Goal: Transaction & Acquisition: Purchase product/service

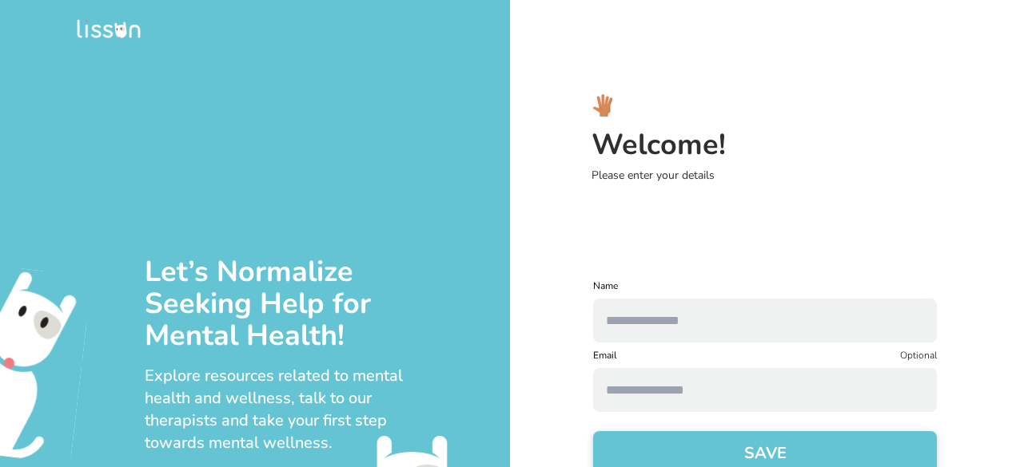
scroll to position [40, 0]
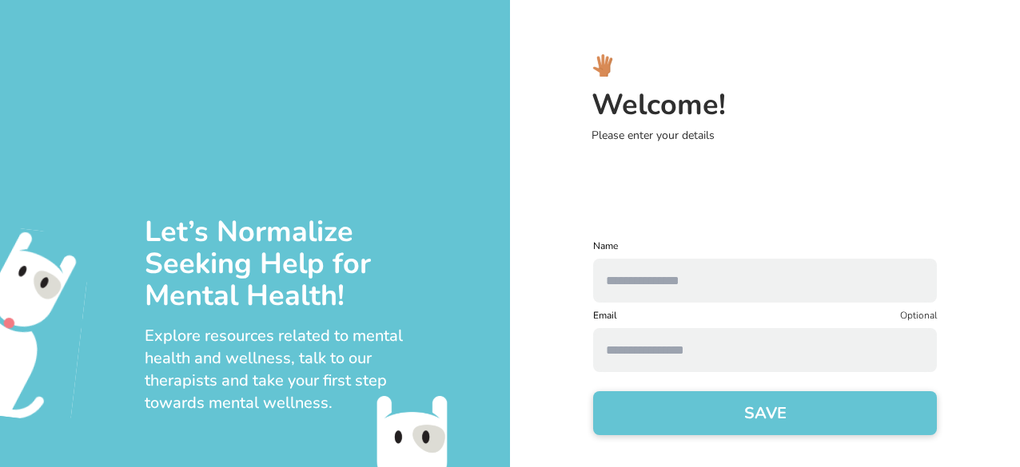
click at [723, 410] on button "SAVE" at bounding box center [765, 414] width 344 height 44
type input "*"
click at [710, 415] on button "SAVE" at bounding box center [765, 414] width 344 height 44
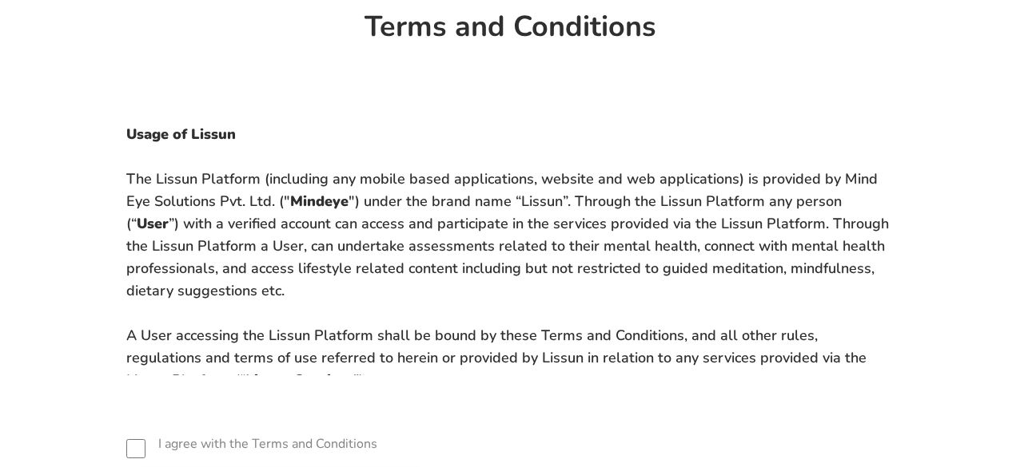
scroll to position [145, 0]
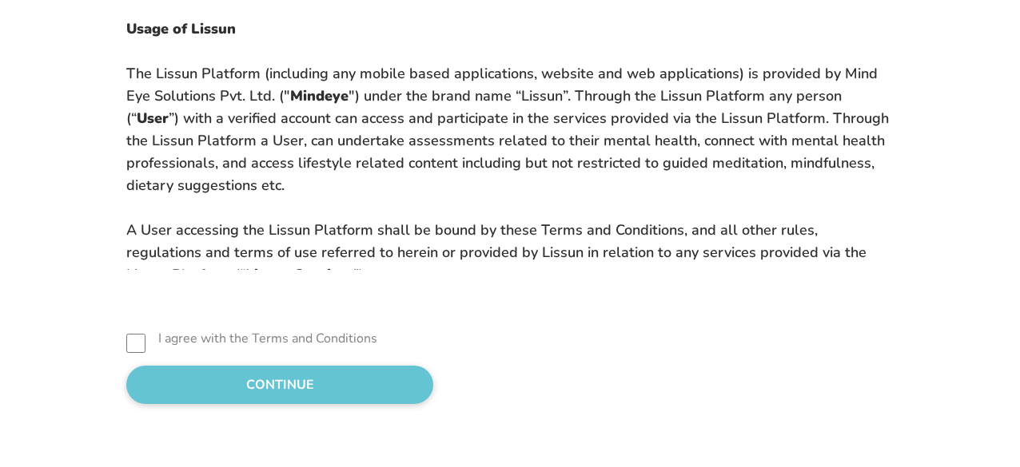
click at [166, 364] on div "I agree with the Terms and Conditions CONTINUE" at bounding box center [510, 369] width 946 height 70
click at [168, 376] on button "CONTINUE" at bounding box center [279, 385] width 307 height 38
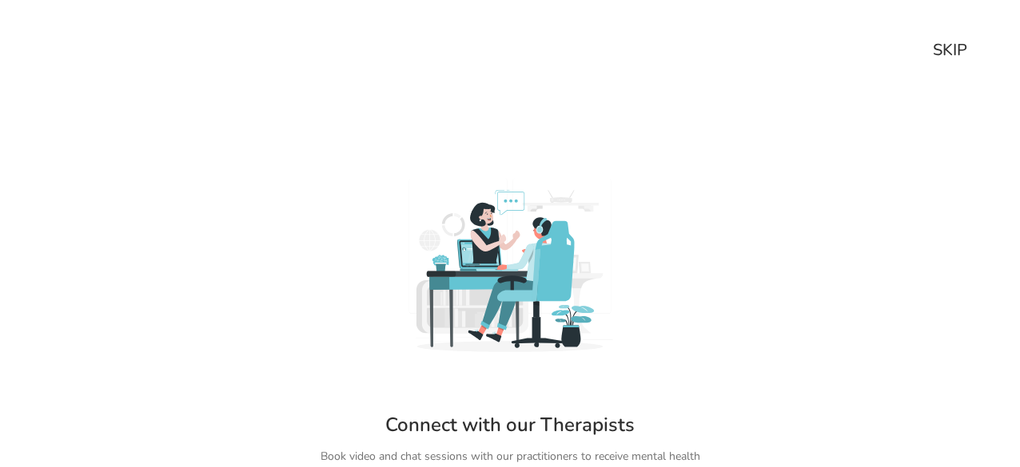
click at [941, 56] on div "SKIP" at bounding box center [950, 50] width 34 height 22
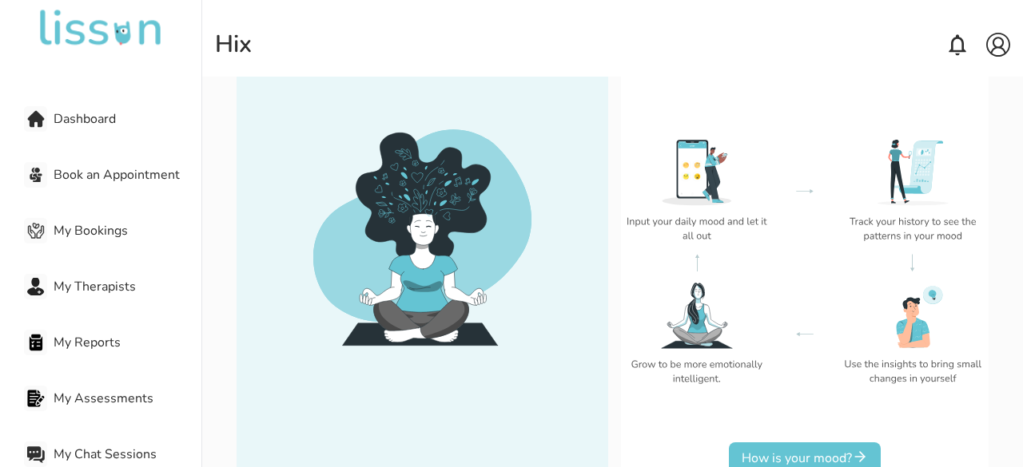
scroll to position [237, 0]
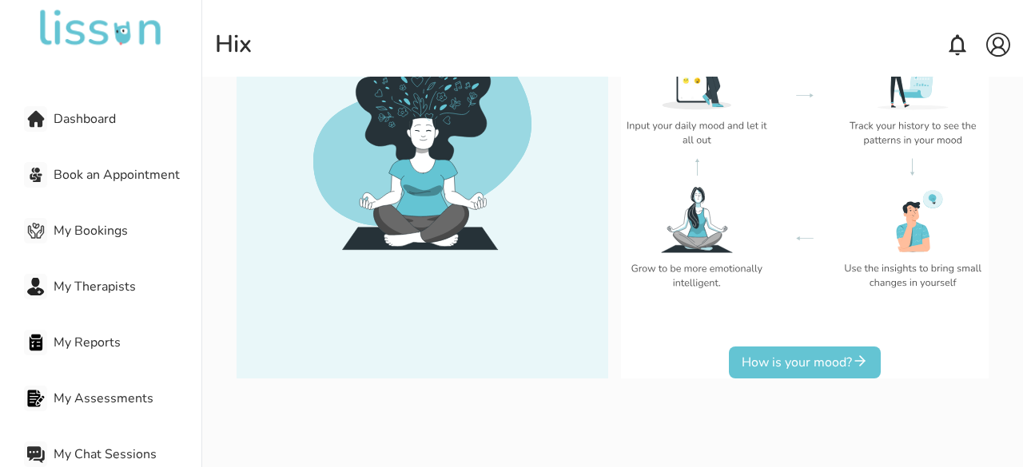
click at [794, 362] on button "How is your mood?" at bounding box center [805, 363] width 152 height 32
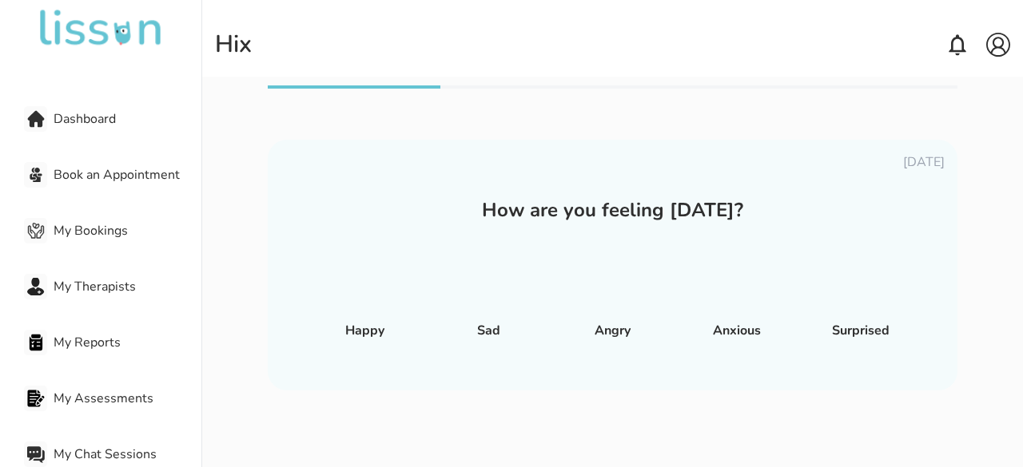
scroll to position [22, 0]
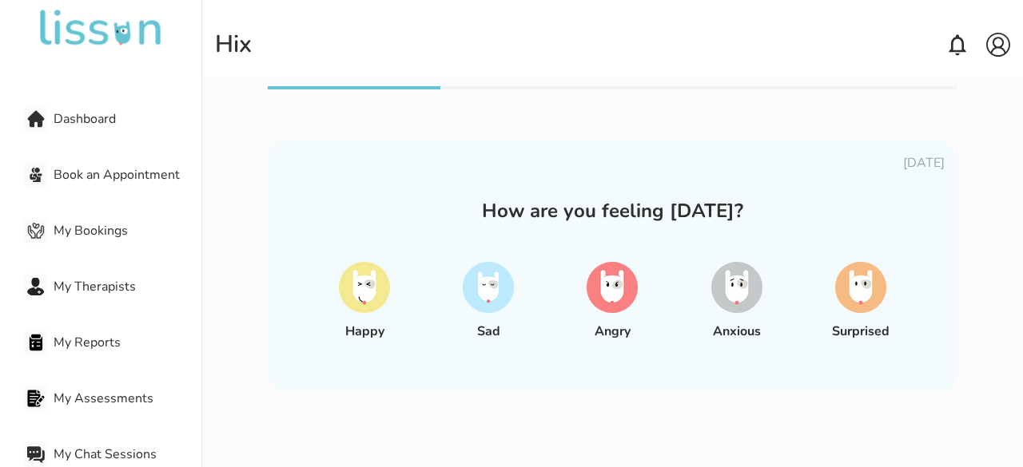
click at [742, 307] on img at bounding box center [736, 287] width 51 height 51
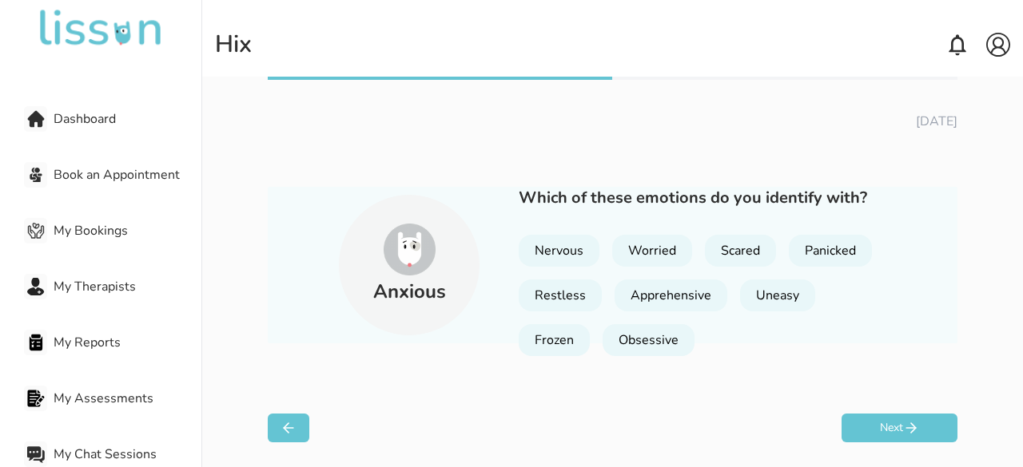
click at [698, 288] on div "Apprehensive" at bounding box center [670, 296] width 113 height 32
click at [732, 253] on div "Scared" at bounding box center [740, 251] width 71 height 32
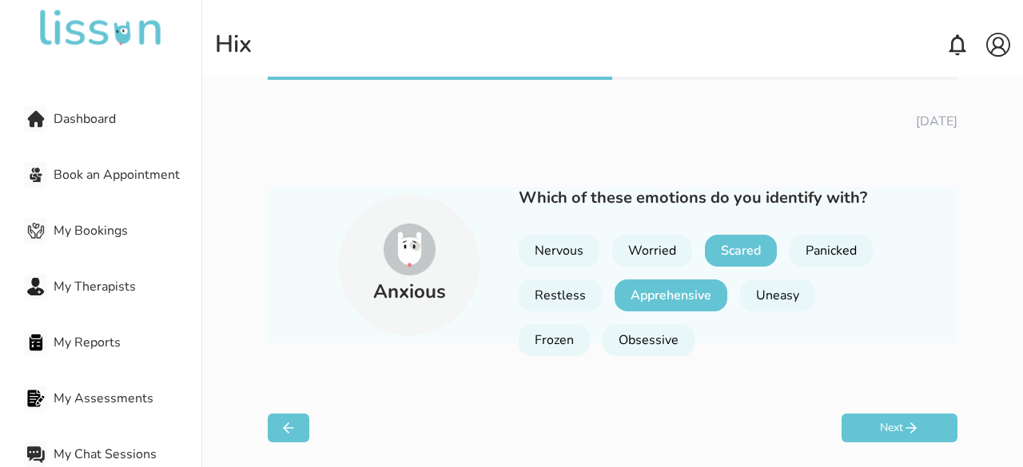
click at [863, 423] on button "Next" at bounding box center [899, 428] width 116 height 29
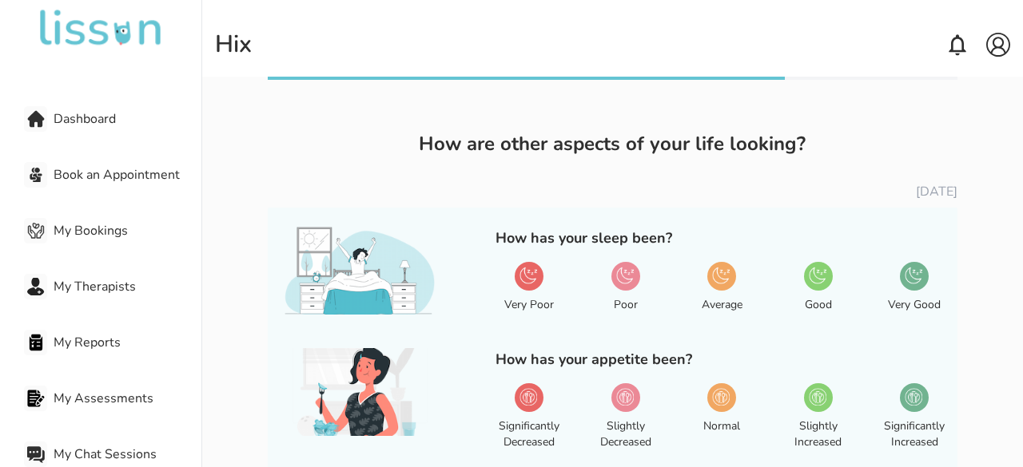
click at [929, 274] on div "Very Good" at bounding box center [915, 296] width 68 height 80
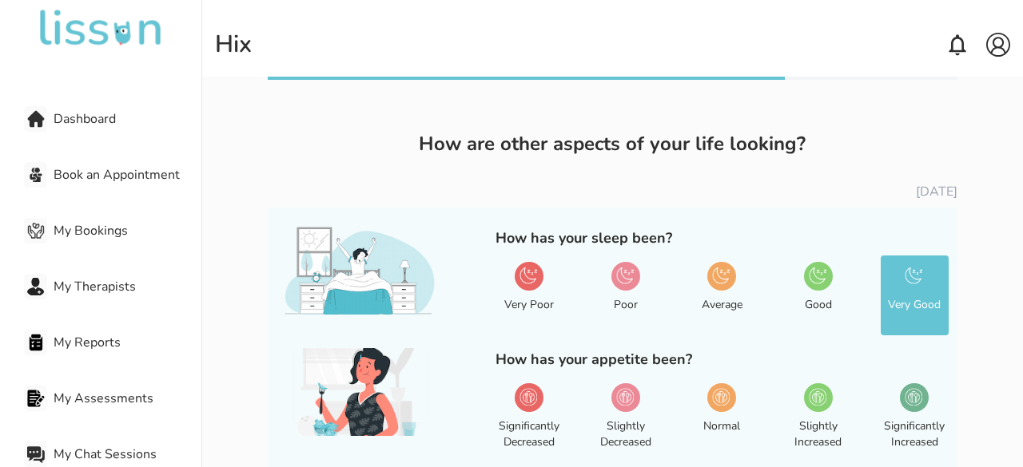
click at [732, 394] on div at bounding box center [721, 398] width 29 height 29
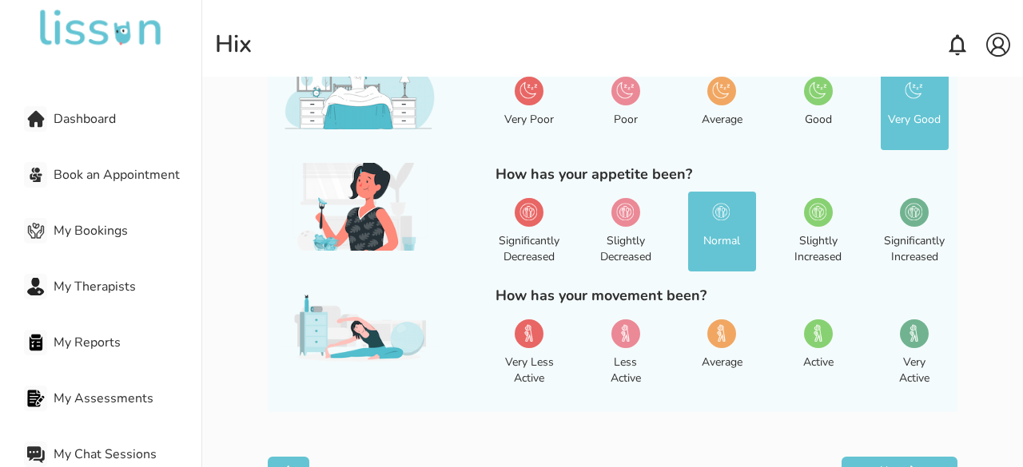
scroll to position [219, 0]
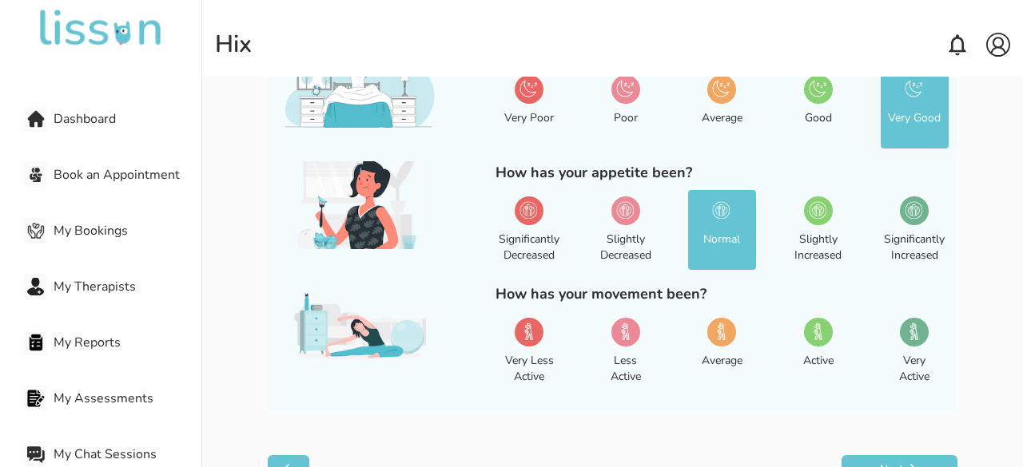
click at [727, 323] on img at bounding box center [721, 332] width 18 height 18
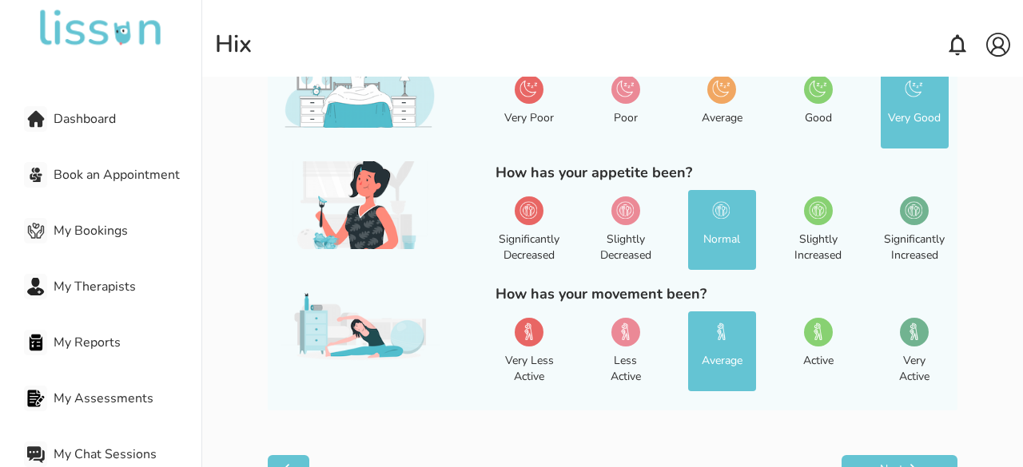
scroll to position [261, 0]
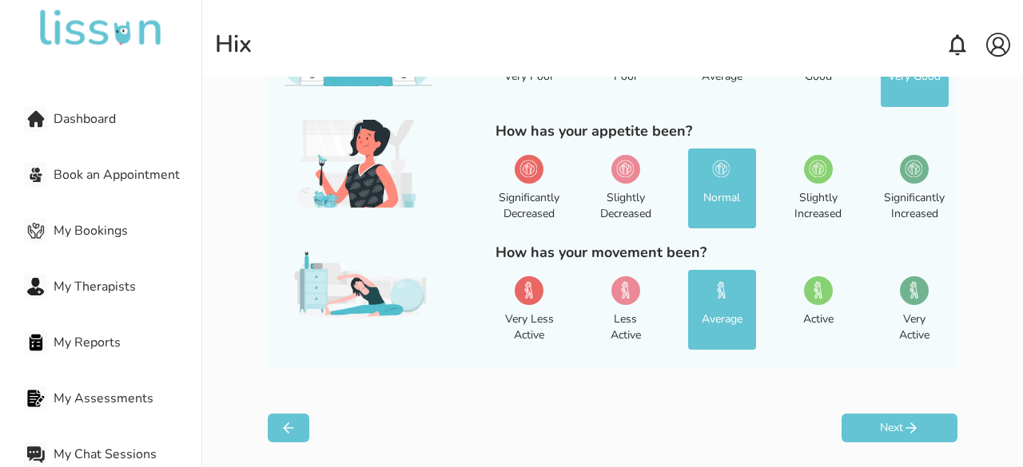
click at [886, 424] on button "Next" at bounding box center [899, 428] width 116 height 29
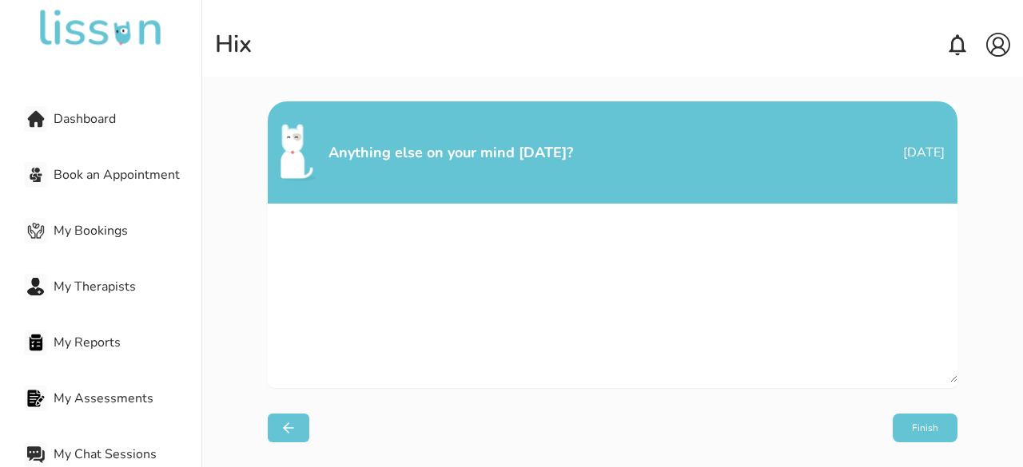
click at [913, 431] on button "Finish" at bounding box center [925, 428] width 65 height 29
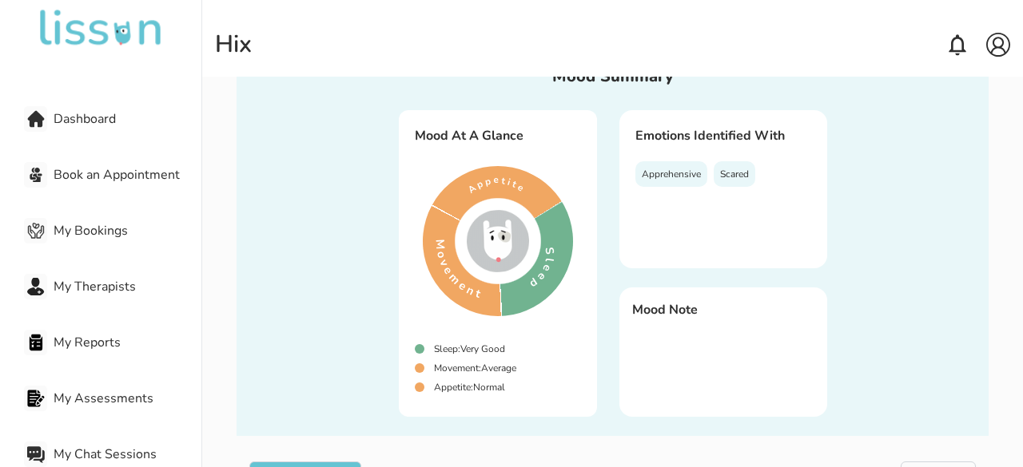
scroll to position [93, 0]
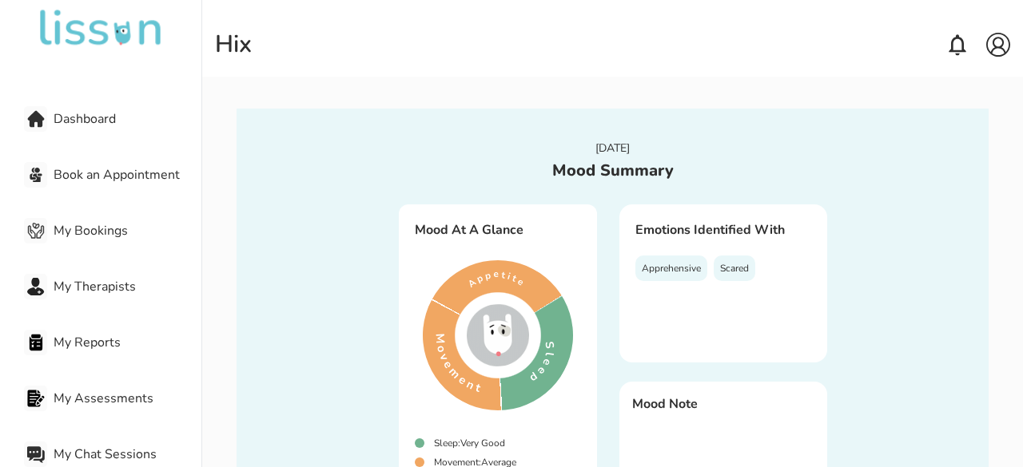
click at [91, 117] on span "Dashboard" at bounding box center [128, 118] width 148 height 19
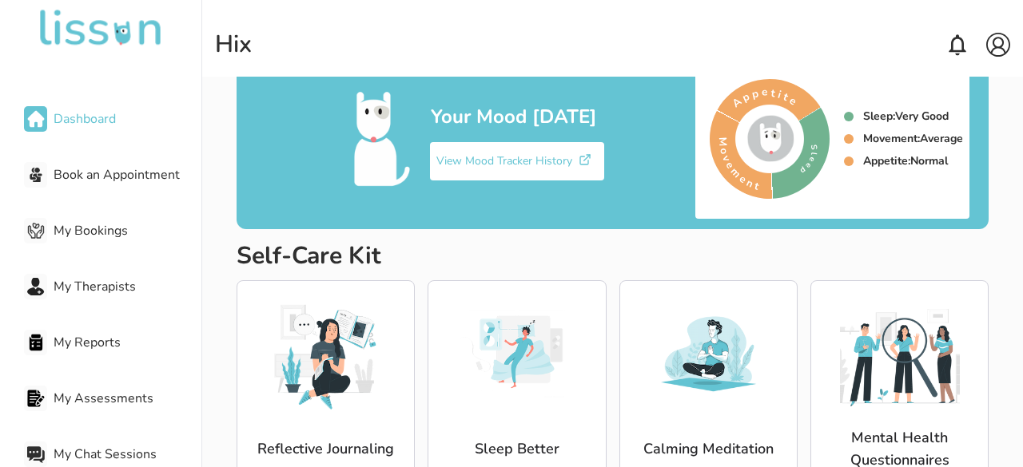
scroll to position [353, 0]
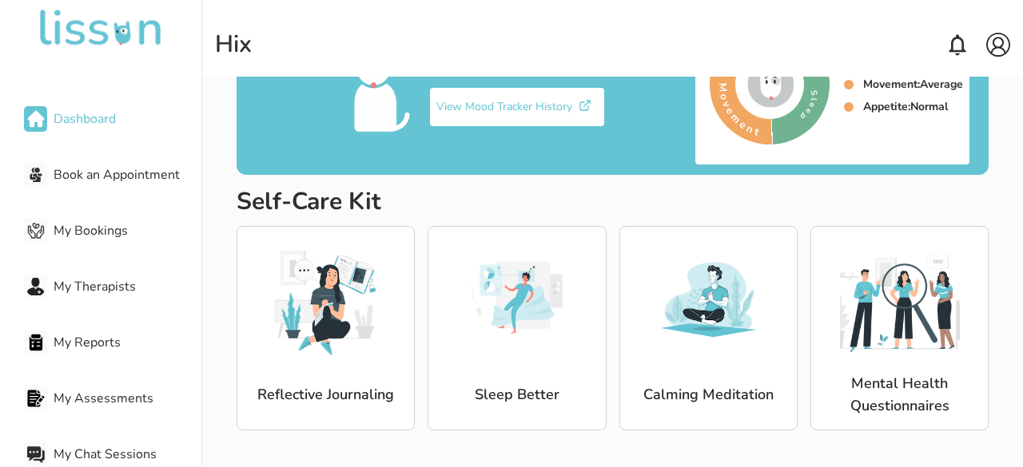
click at [997, 52] on img at bounding box center [998, 45] width 24 height 24
click at [133, 173] on span "Book an Appointment" at bounding box center [128, 174] width 148 height 19
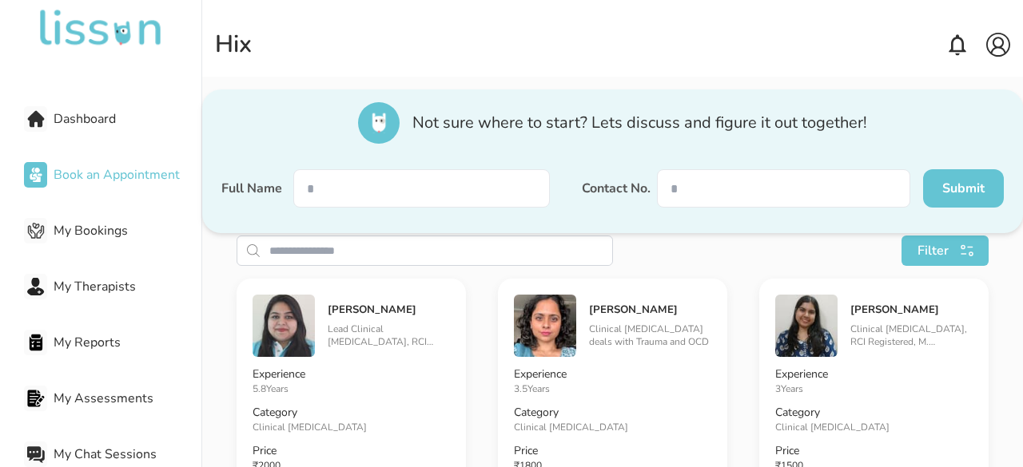
scroll to position [59, 0]
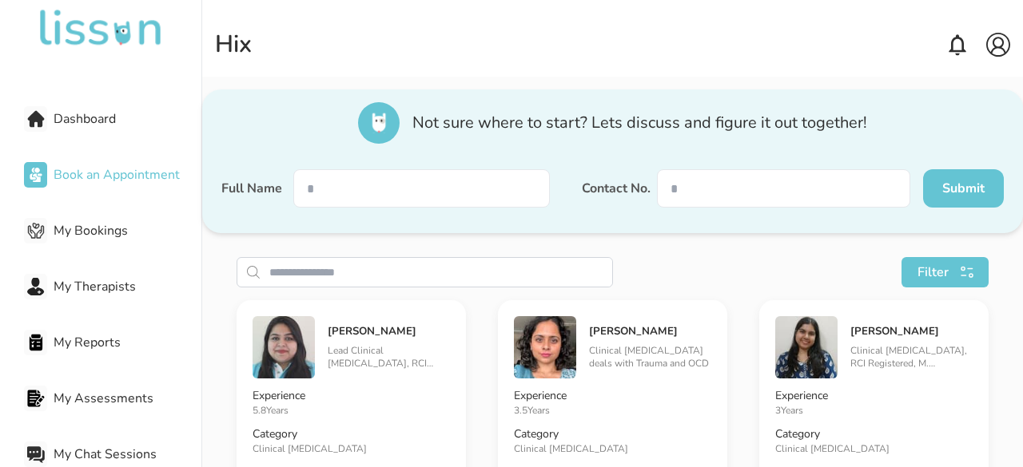
click at [101, 344] on span "My Reports" at bounding box center [128, 342] width 148 height 19
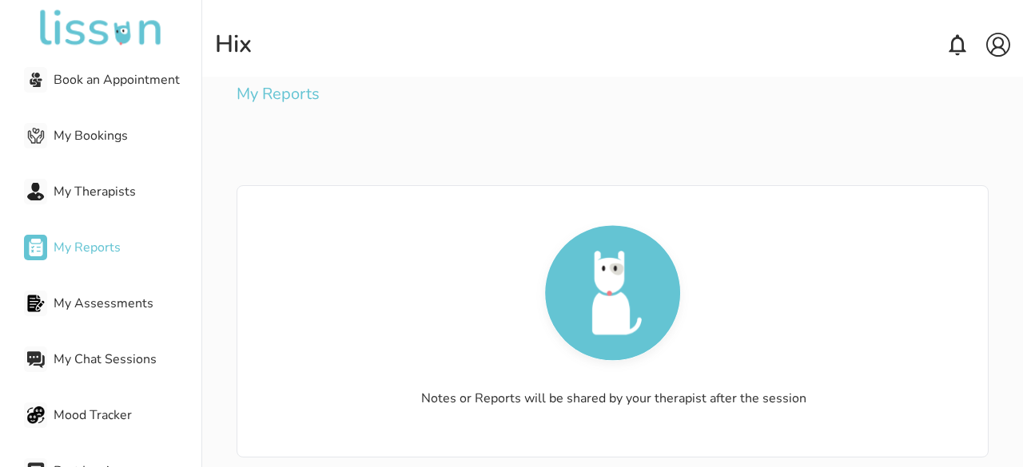
scroll to position [96, 0]
click at [97, 364] on span "My Chat Sessions" at bounding box center [128, 358] width 148 height 19
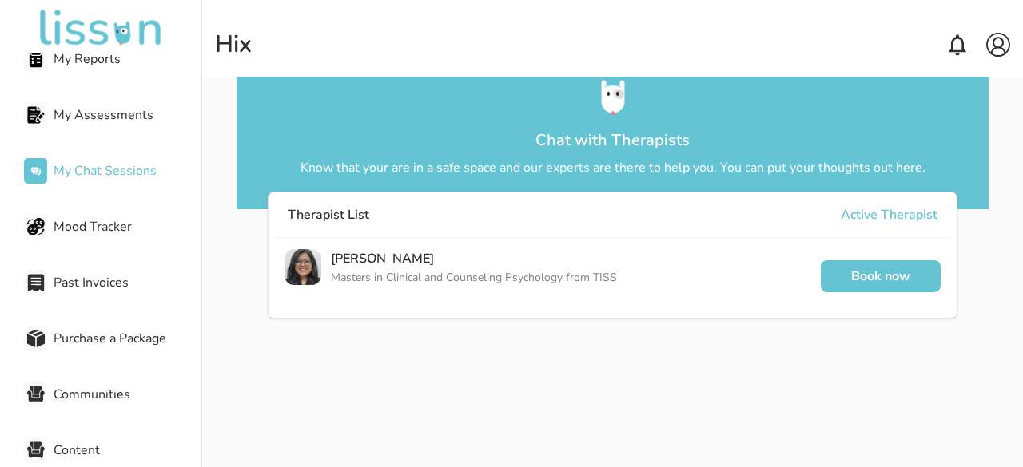
scroll to position [342, 0]
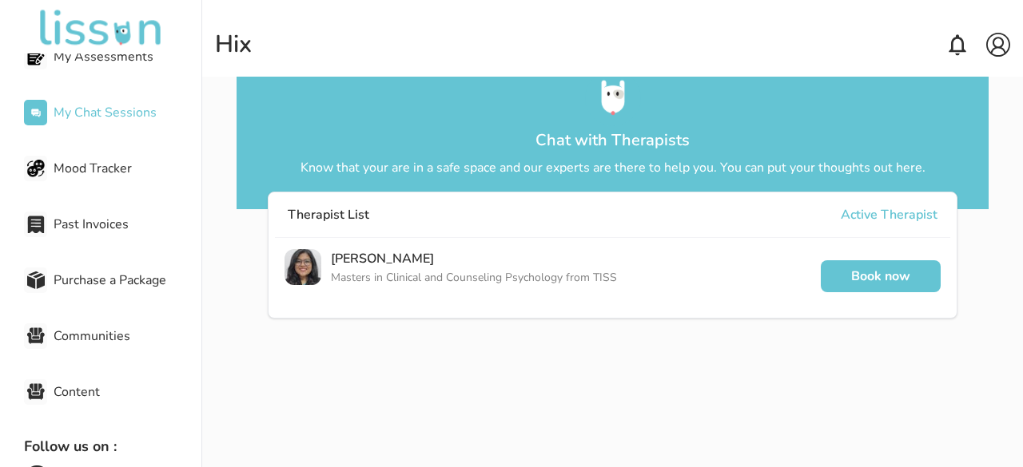
click at [104, 284] on span "Purchase a Package" at bounding box center [128, 280] width 148 height 19
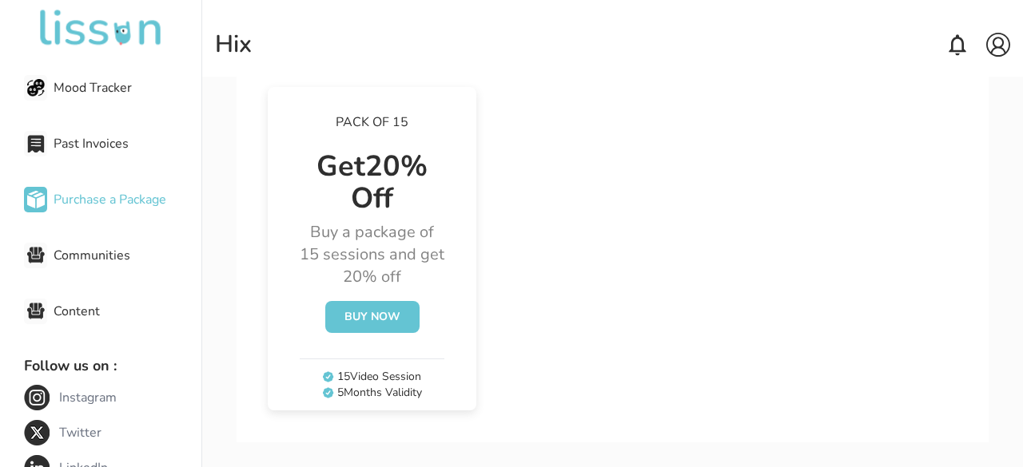
scroll to position [422, 0]
click at [339, 312] on button "Buy Now" at bounding box center [372, 317] width 94 height 32
click at [98, 272] on div "Dashboard Book an Appointment My Bookings My Therapists My Reports My Assessmen…" at bounding box center [100, 262] width 201 height 416
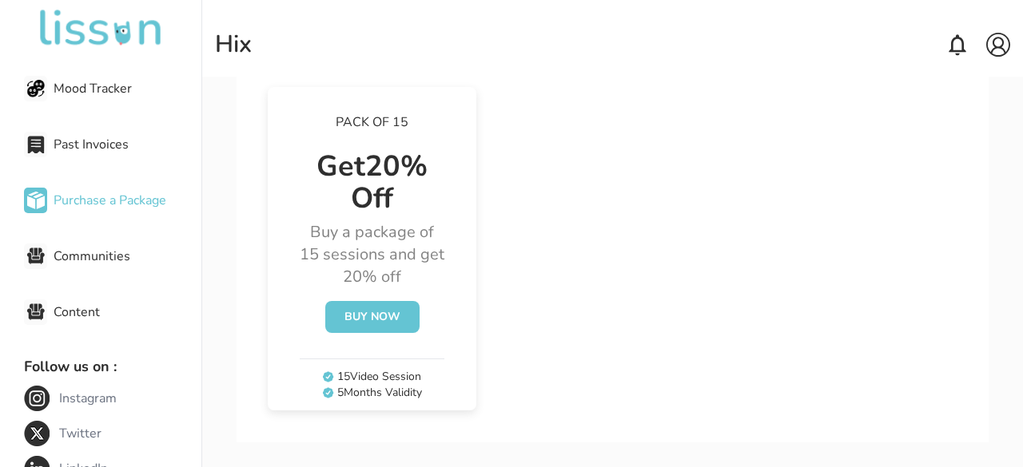
click at [98, 272] on div "Dashboard Book an Appointment My Bookings My Therapists My Reports My Assessmen…" at bounding box center [100, 262] width 201 height 416
click at [97, 276] on div "Dashboard Book an Appointment My Bookings My Therapists My Reports My Assessmen…" at bounding box center [100, 262] width 201 height 416
